Goal: Task Accomplishment & Management: Manage account settings

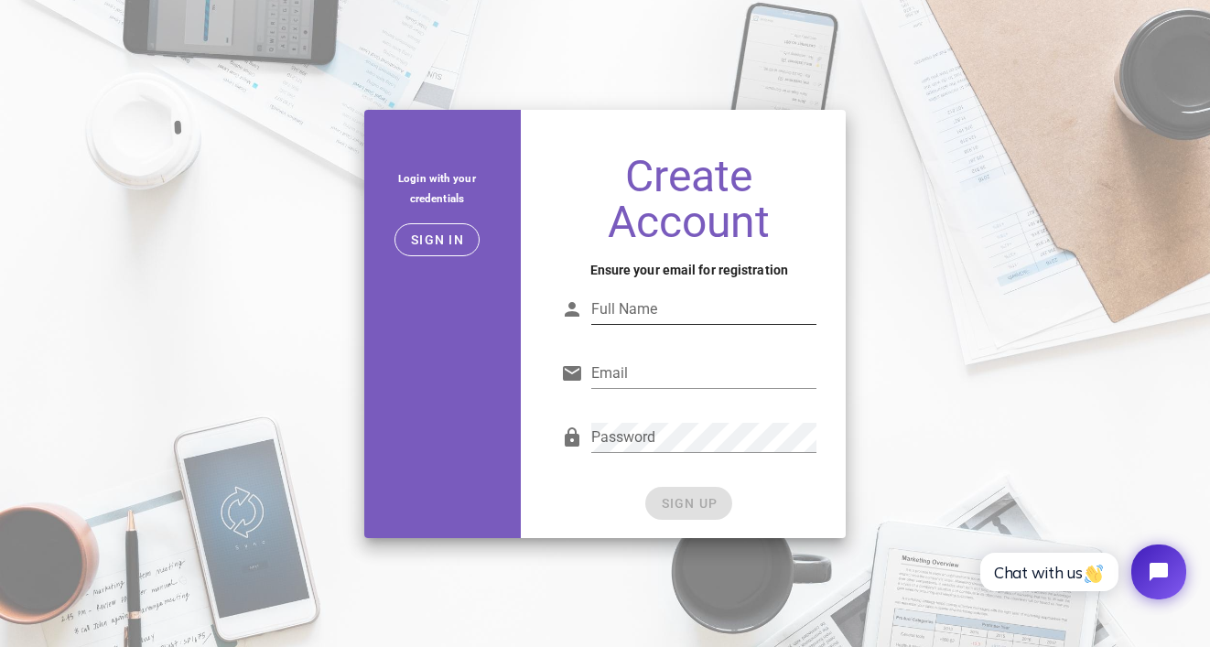
click at [703, 303] on input "Full Name" at bounding box center [703, 309] width 225 height 29
type input "Brigitta R"
type input "˛"
type input "brigitta.rucz@ourritual.com"
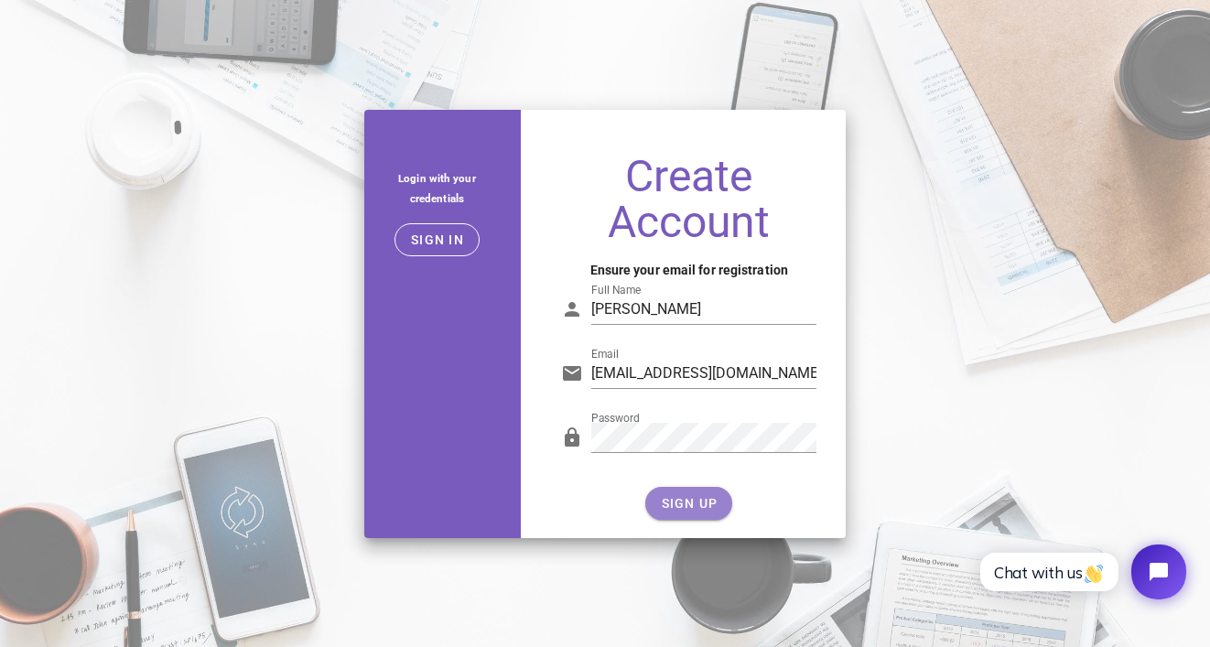
click at [717, 497] on button "SIGN UP" at bounding box center [688, 503] width 87 height 33
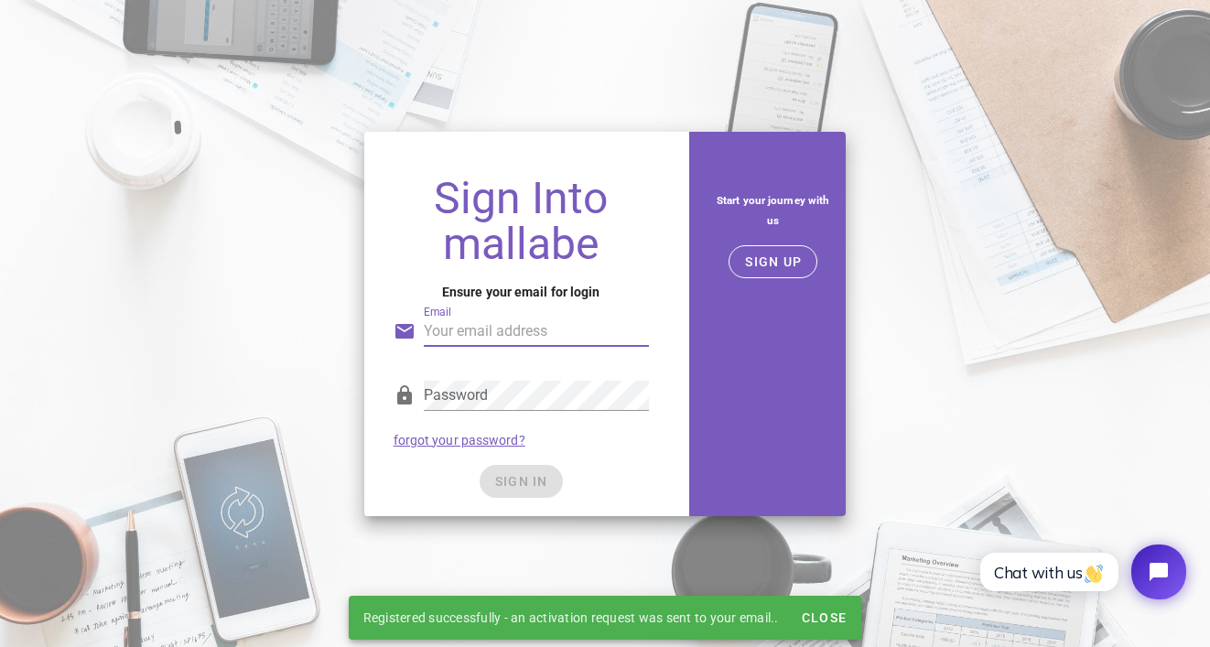
click at [502, 336] on input "Email" at bounding box center [536, 331] width 225 height 29
type input "brigitta.rucz@ourritual.com"
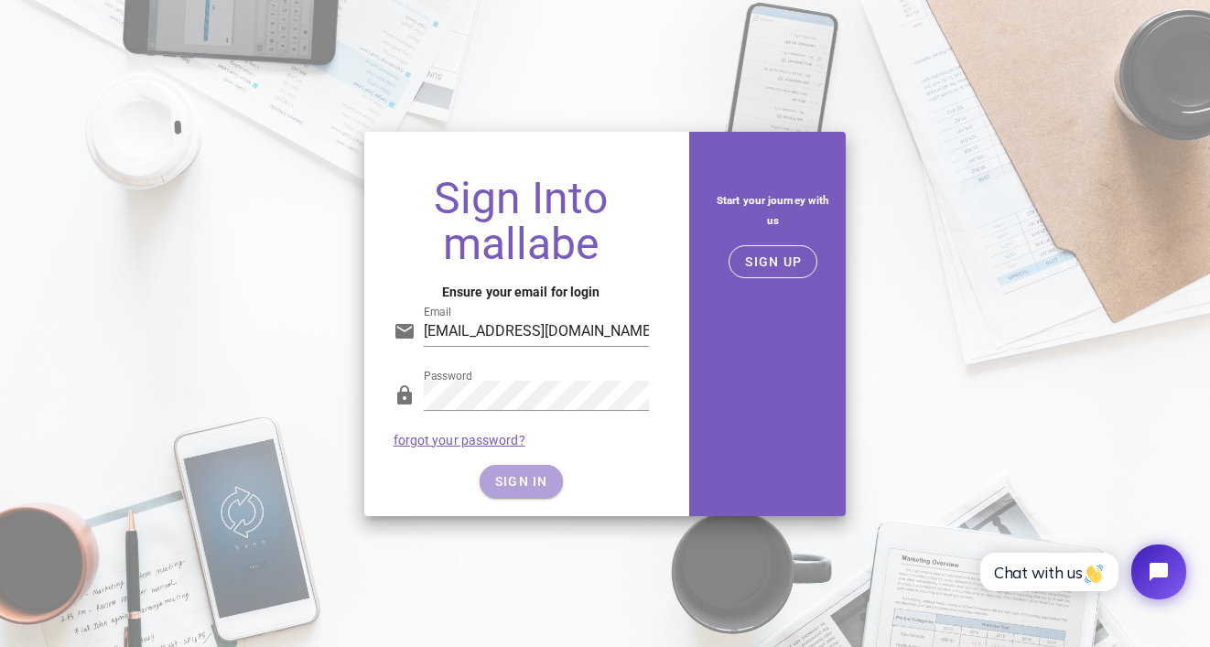
click at [528, 488] on span "SIGN IN" at bounding box center [521, 481] width 54 height 15
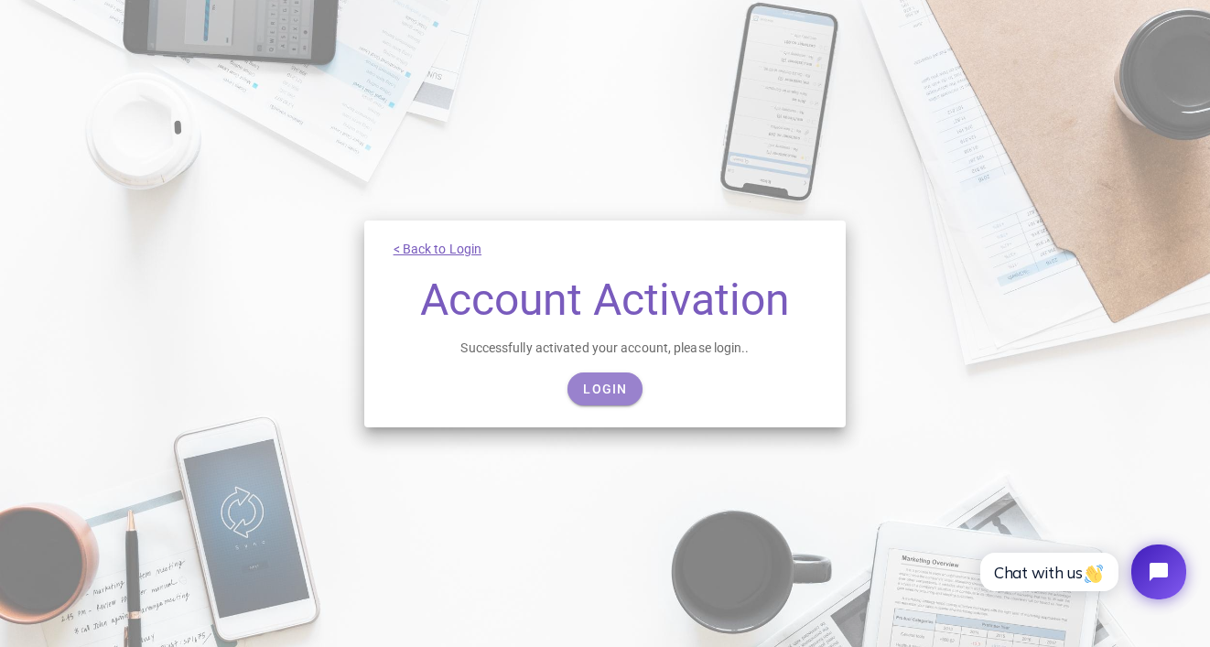
click at [616, 389] on span "Login" at bounding box center [604, 389] width 45 height 15
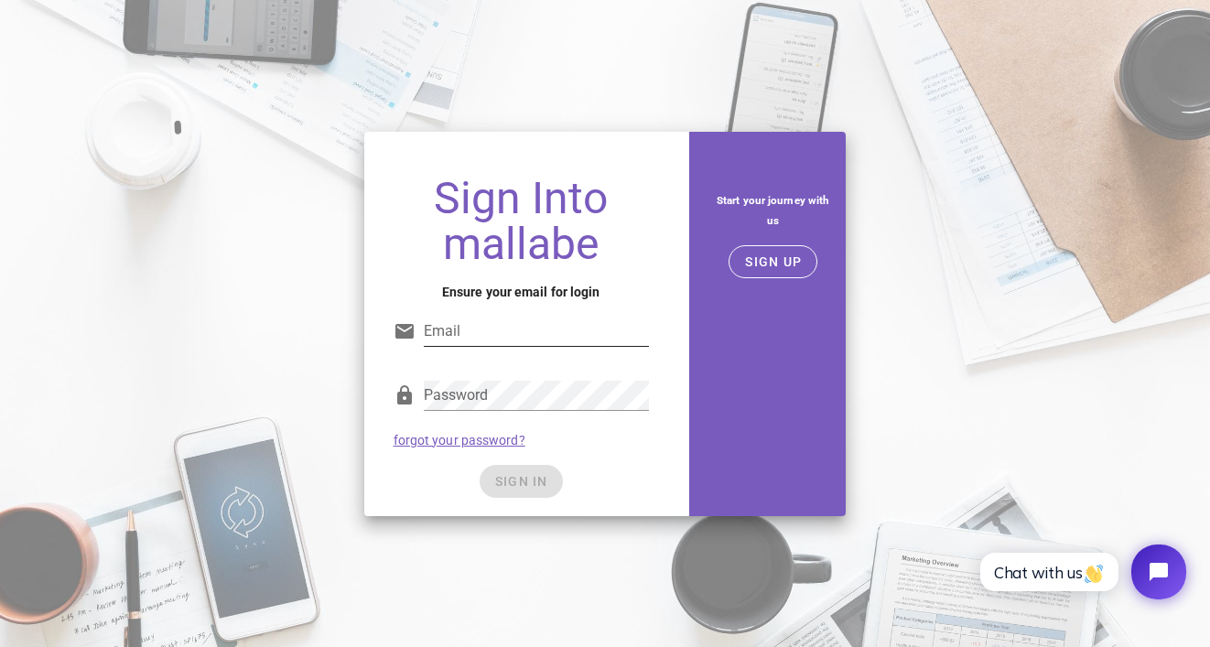
click at [505, 315] on div "Email" at bounding box center [520, 336] width 255 height 60
click at [505, 328] on input "Email" at bounding box center [536, 331] width 225 height 29
click at [505, 327] on input "Email" at bounding box center [536, 331] width 225 height 29
type input "brigitta.rucz@ourritual.com"
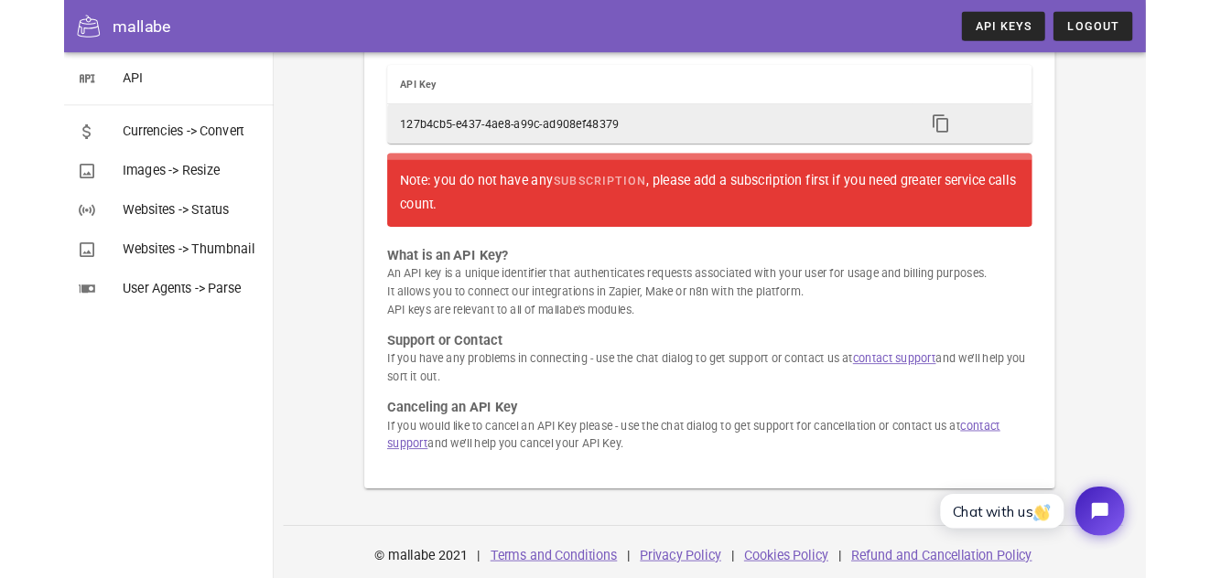
scroll to position [180, 0]
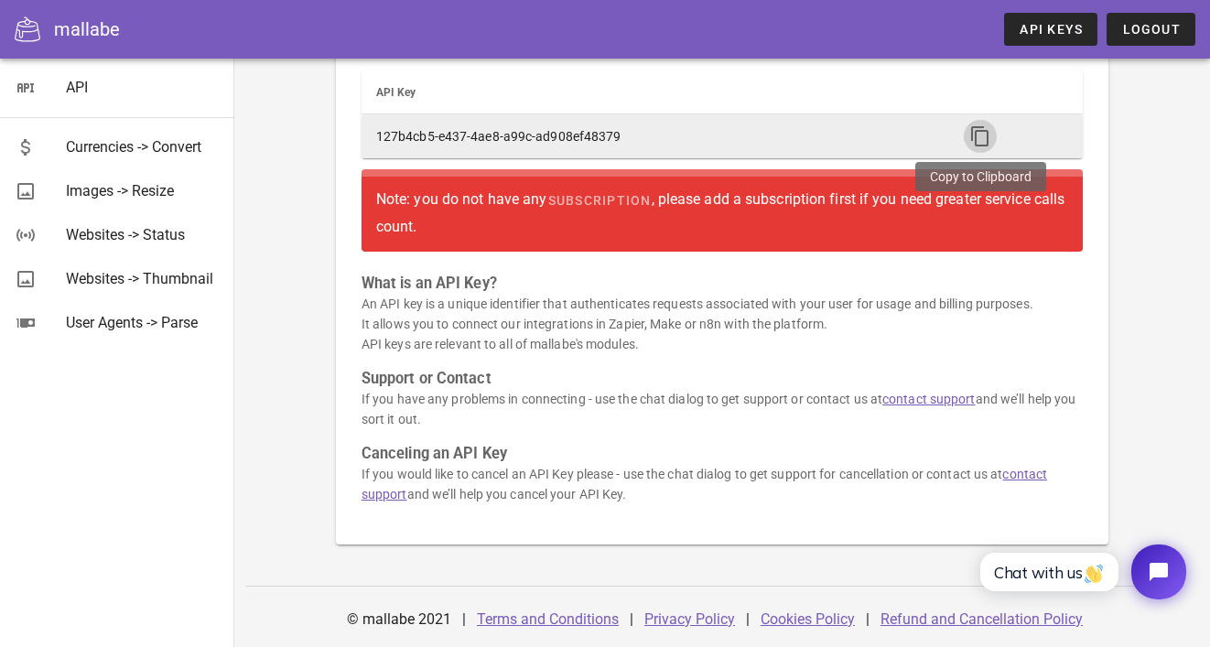
click at [975, 137] on icon "button" at bounding box center [980, 136] width 22 height 22
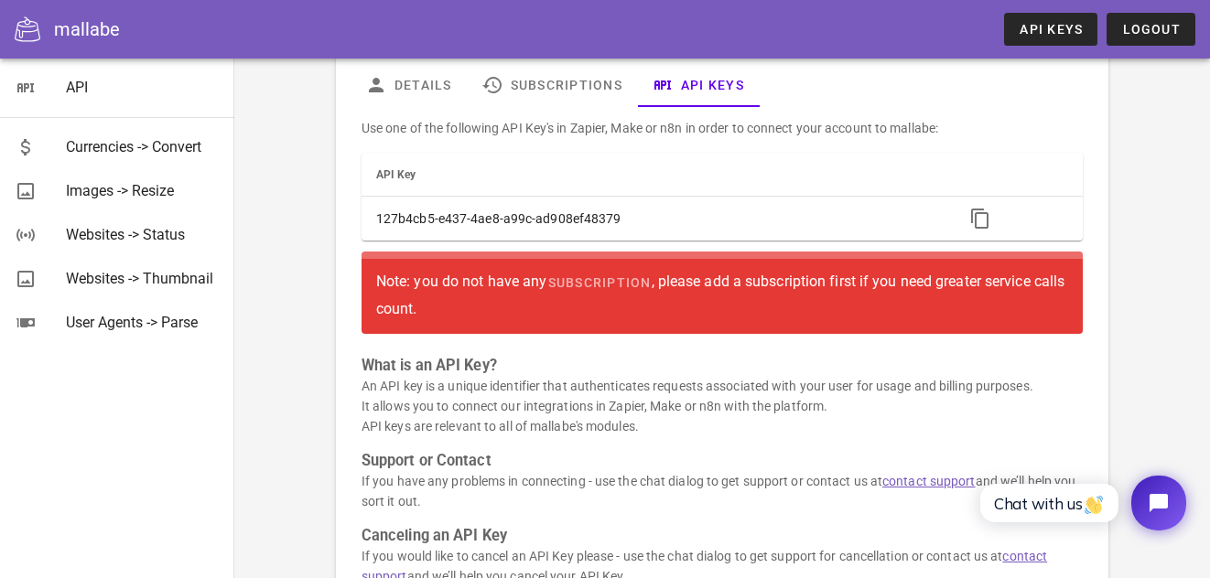
scroll to position [0, 0]
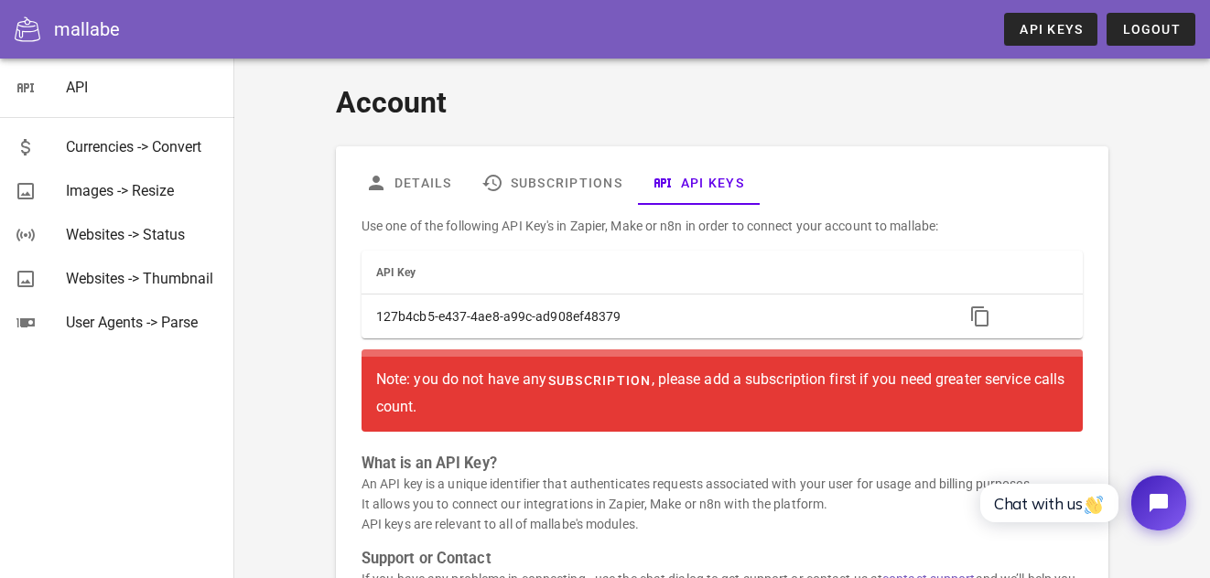
click at [591, 382] on span "subscription" at bounding box center [598, 380] width 104 height 15
click at [581, 180] on link "Subscriptions" at bounding box center [552, 183] width 170 height 44
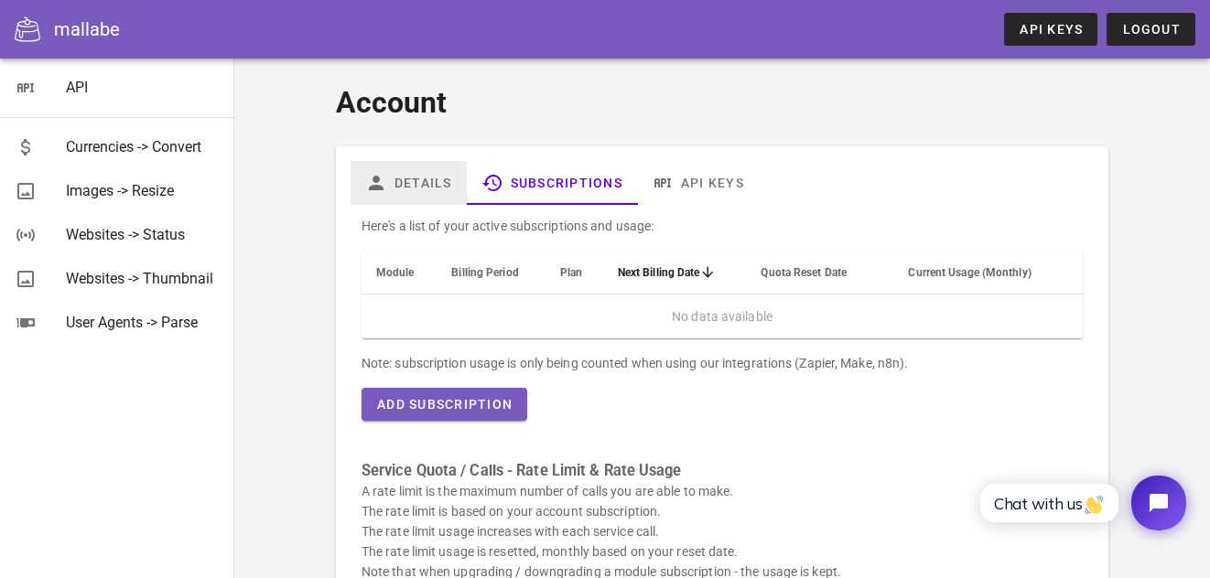
click at [420, 189] on link "Details" at bounding box center [408, 183] width 116 height 44
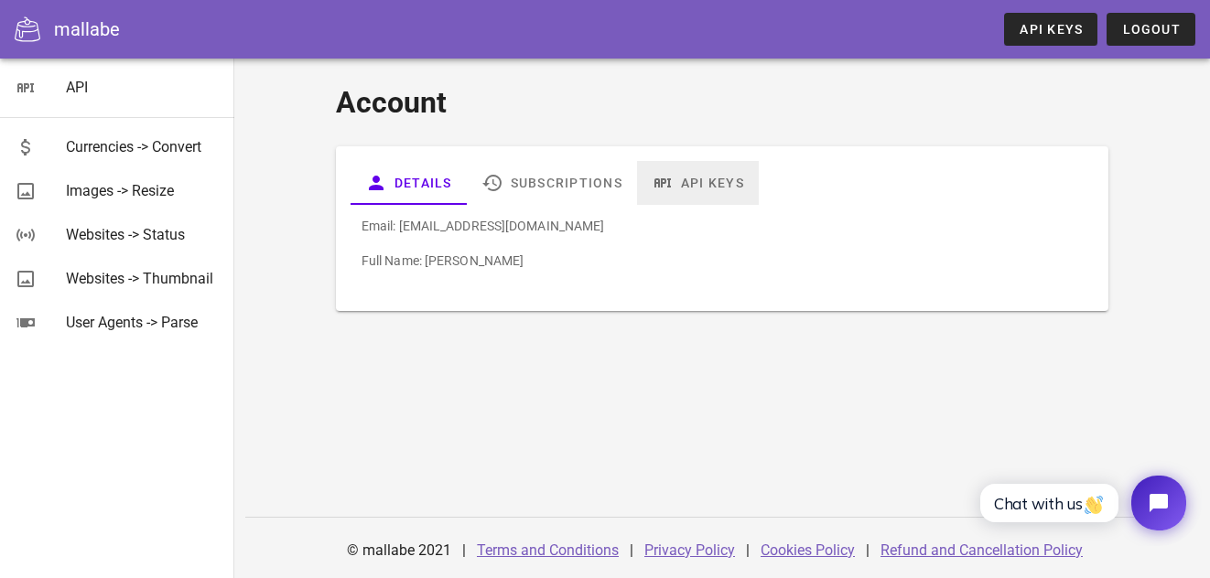
click at [670, 172] on icon at bounding box center [663, 183] width 22 height 22
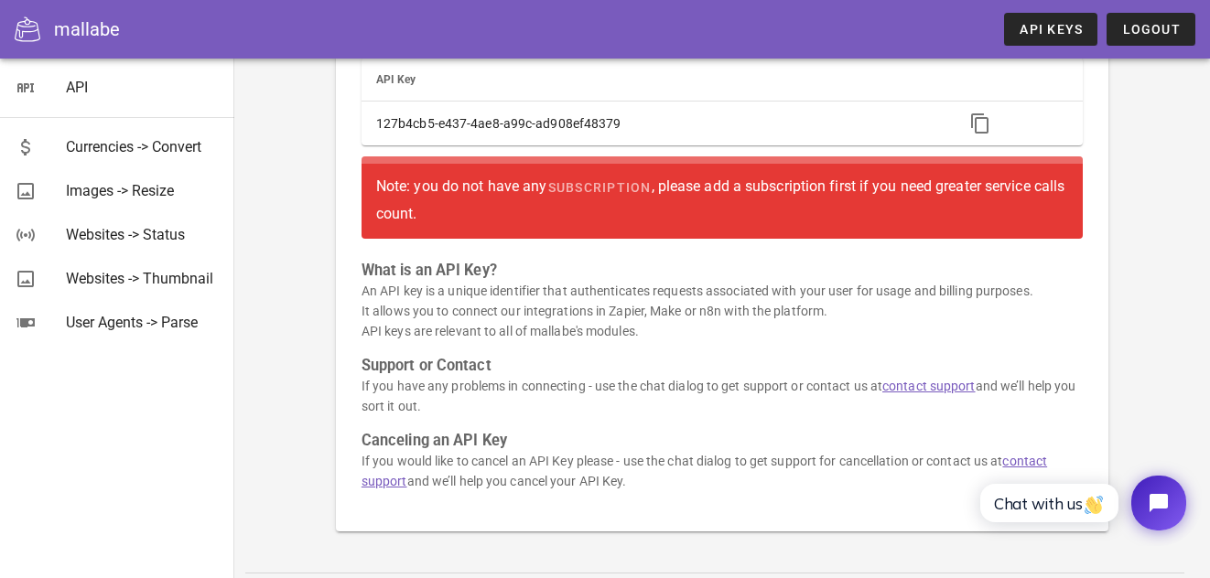
scroll to position [249, 0]
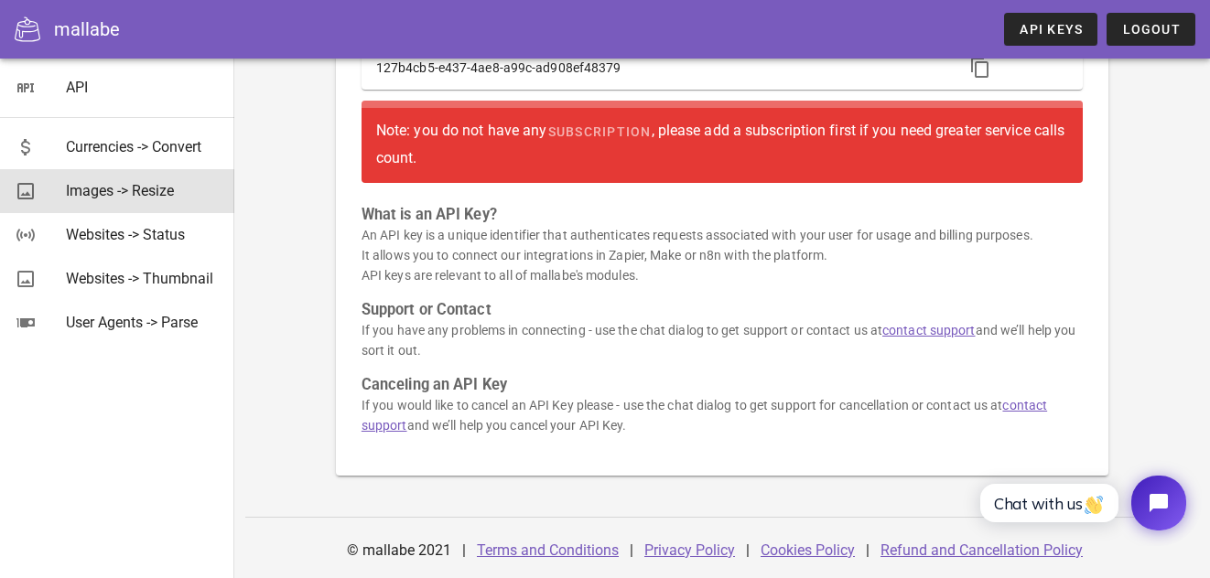
click at [116, 203] on div "Images -> Resize" at bounding box center [143, 190] width 154 height 39
click at [121, 199] on div "Images -> Resize" at bounding box center [143, 190] width 154 height 17
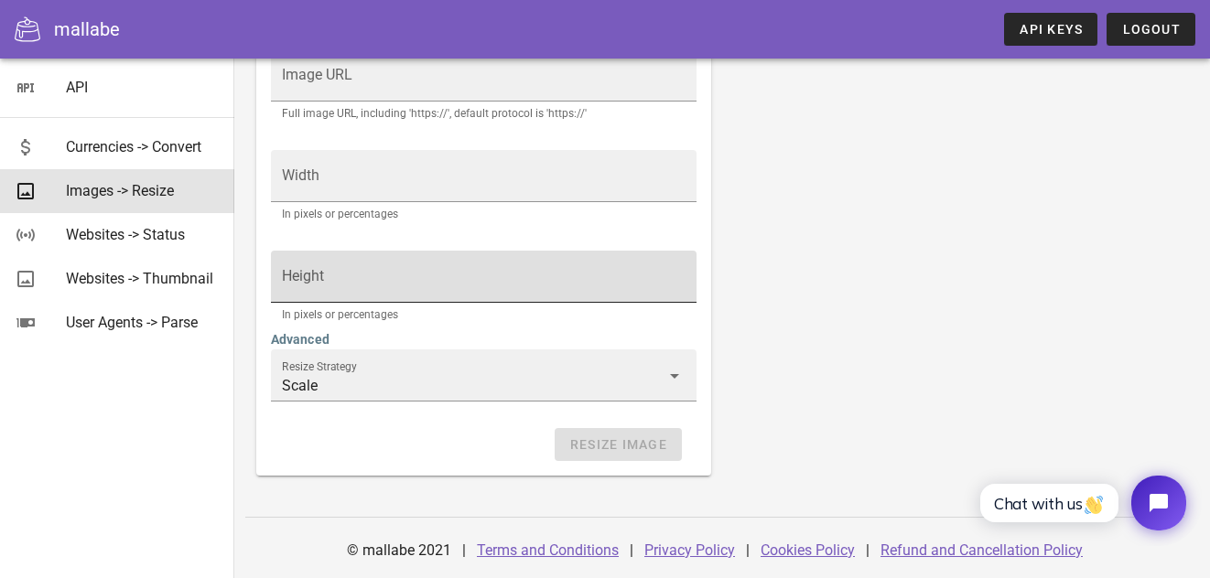
scroll to position [483, 0]
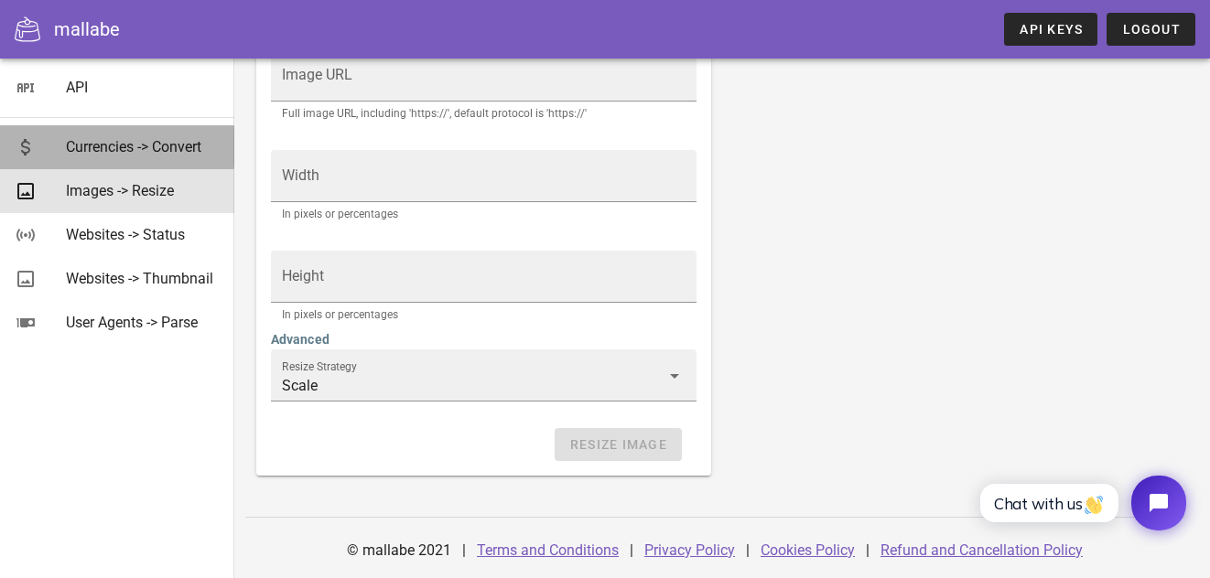
click at [91, 145] on div "Currencies -> Convert" at bounding box center [143, 146] width 154 height 17
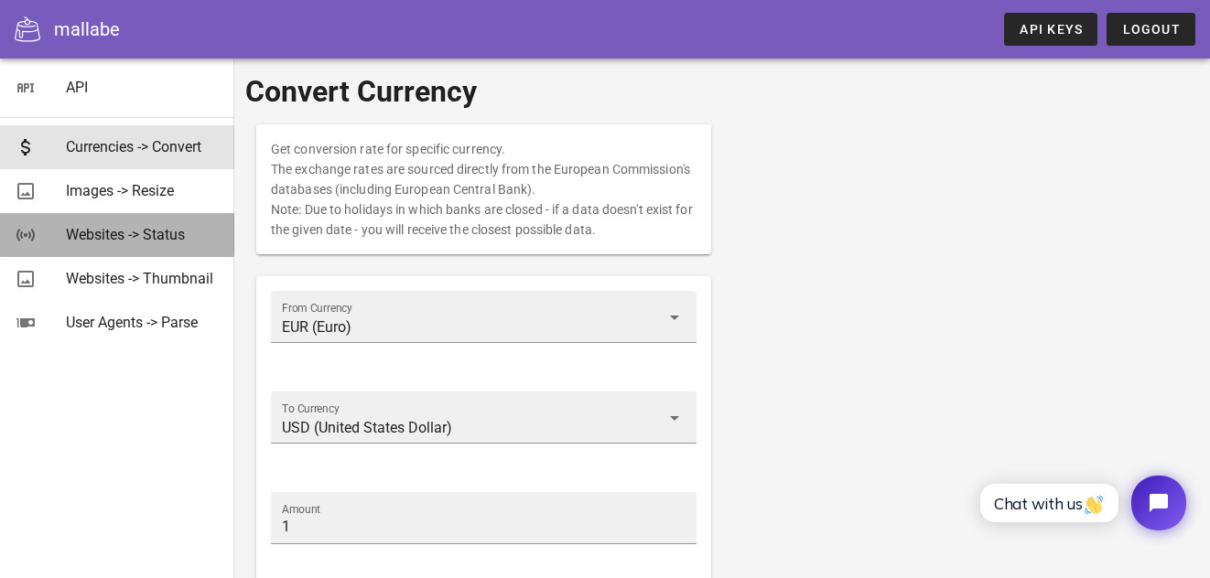
click at [102, 226] on div "Websites -> Status" at bounding box center [143, 234] width 154 height 17
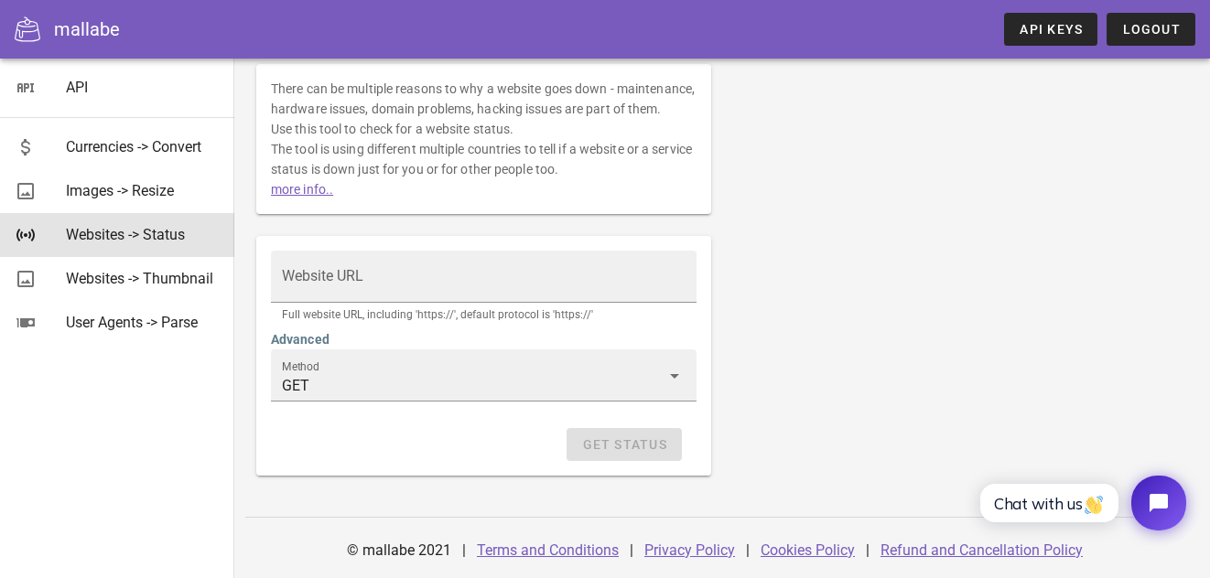
scroll to position [81, 0]
click at [1040, 38] on link "API Keys" at bounding box center [1050, 29] width 93 height 33
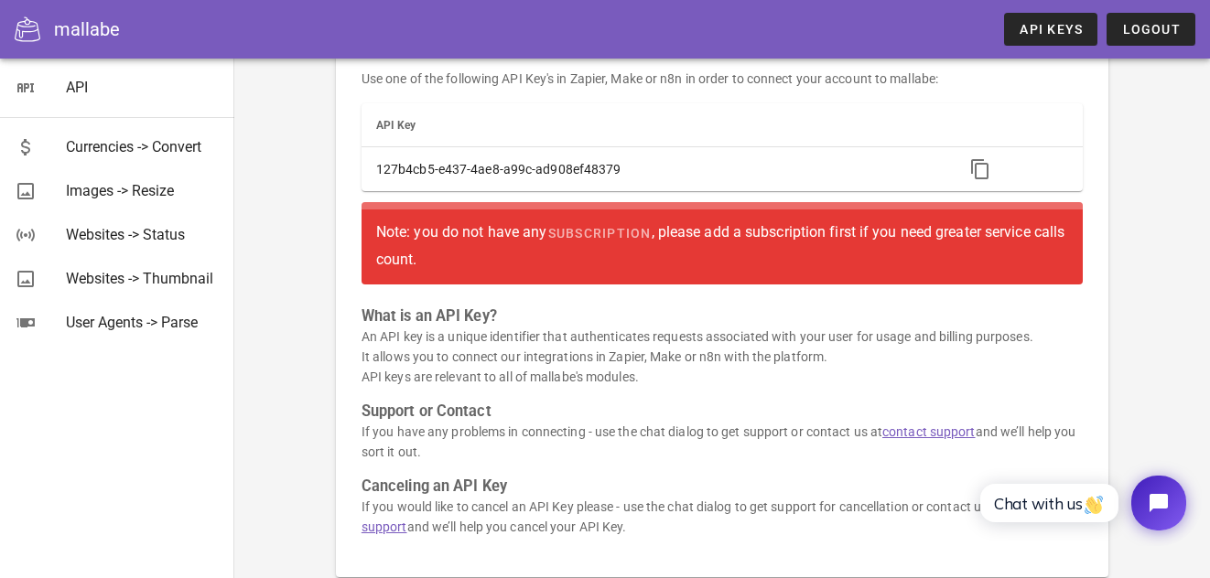
scroll to position [249, 0]
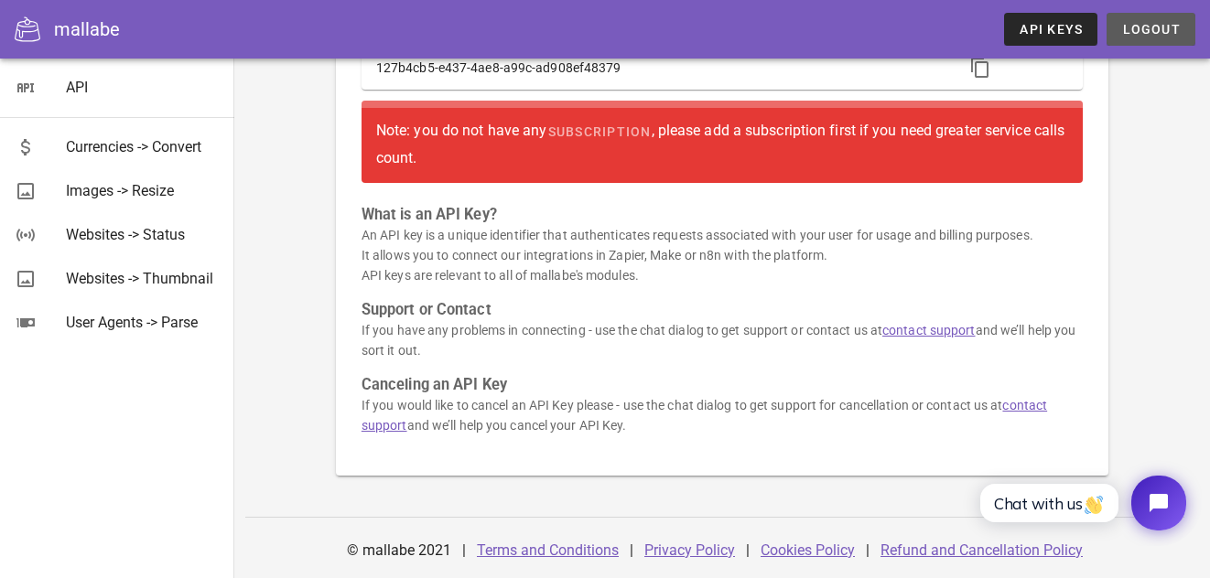
click at [1158, 35] on span "Logout" at bounding box center [1150, 29] width 59 height 15
